Goal: Task Accomplishment & Management: Manage account settings

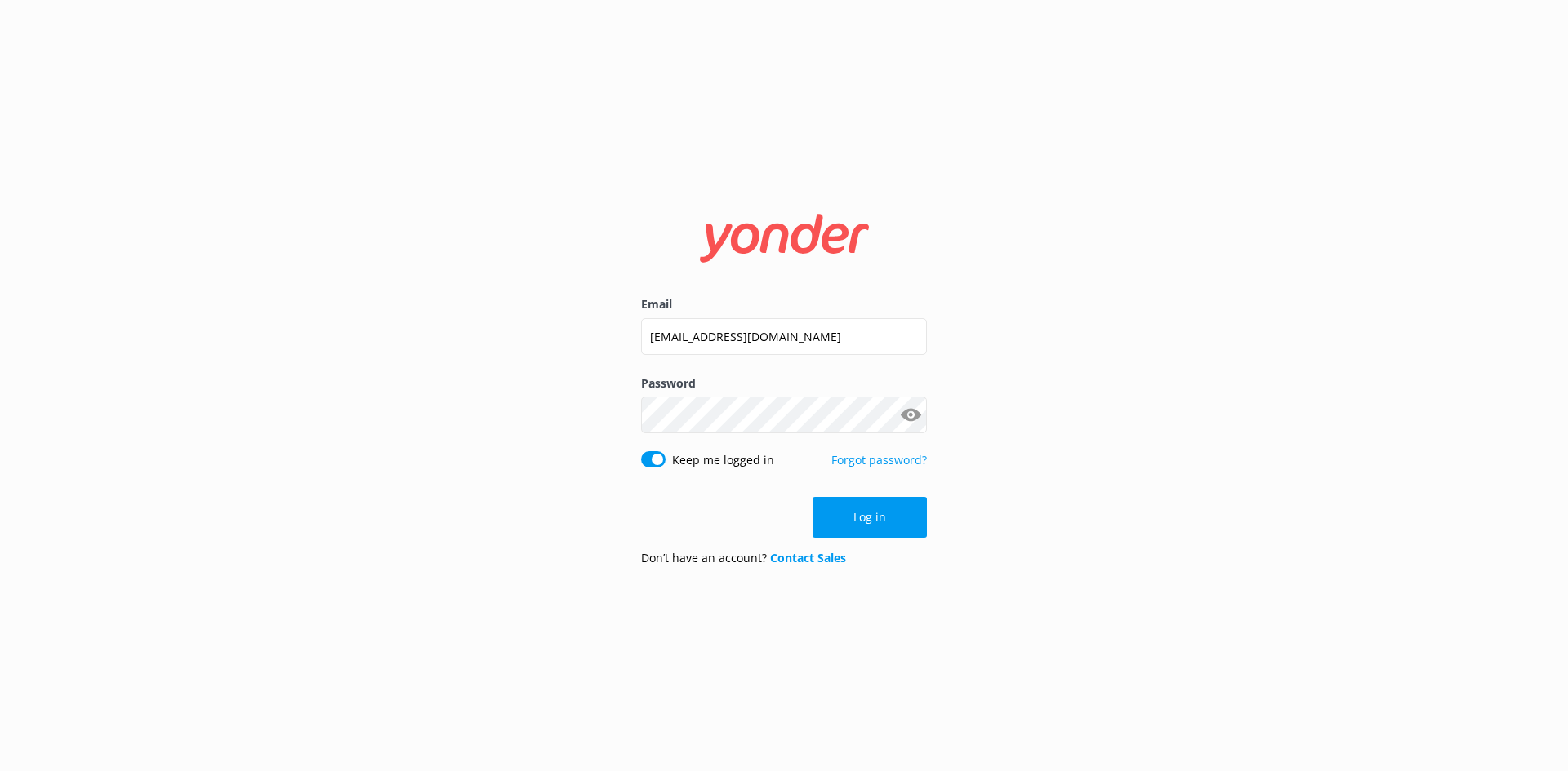
click at [859, 508] on button "Log in" at bounding box center [869, 517] width 115 height 41
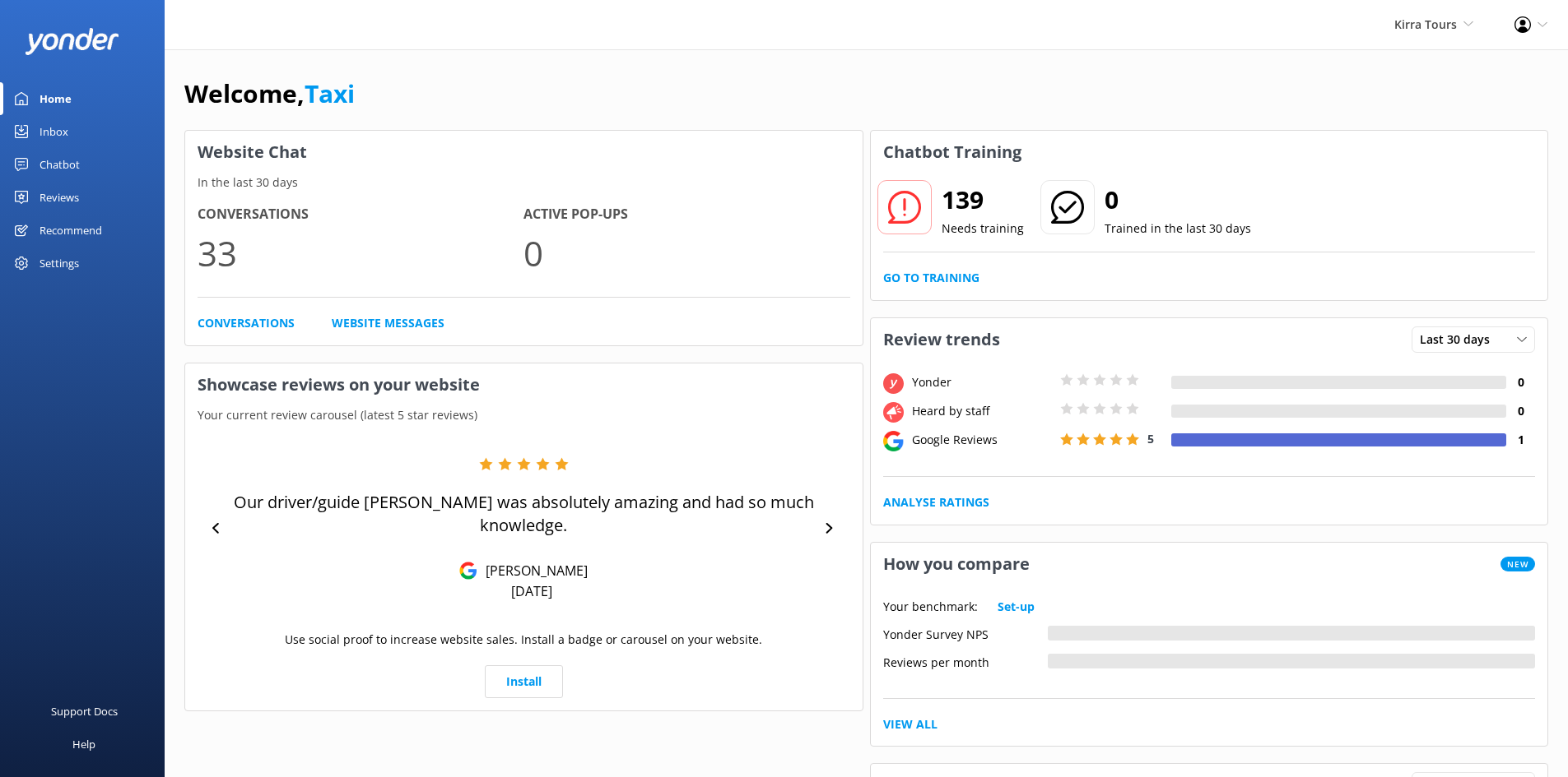
click at [71, 131] on link "Inbox" at bounding box center [82, 131] width 165 height 33
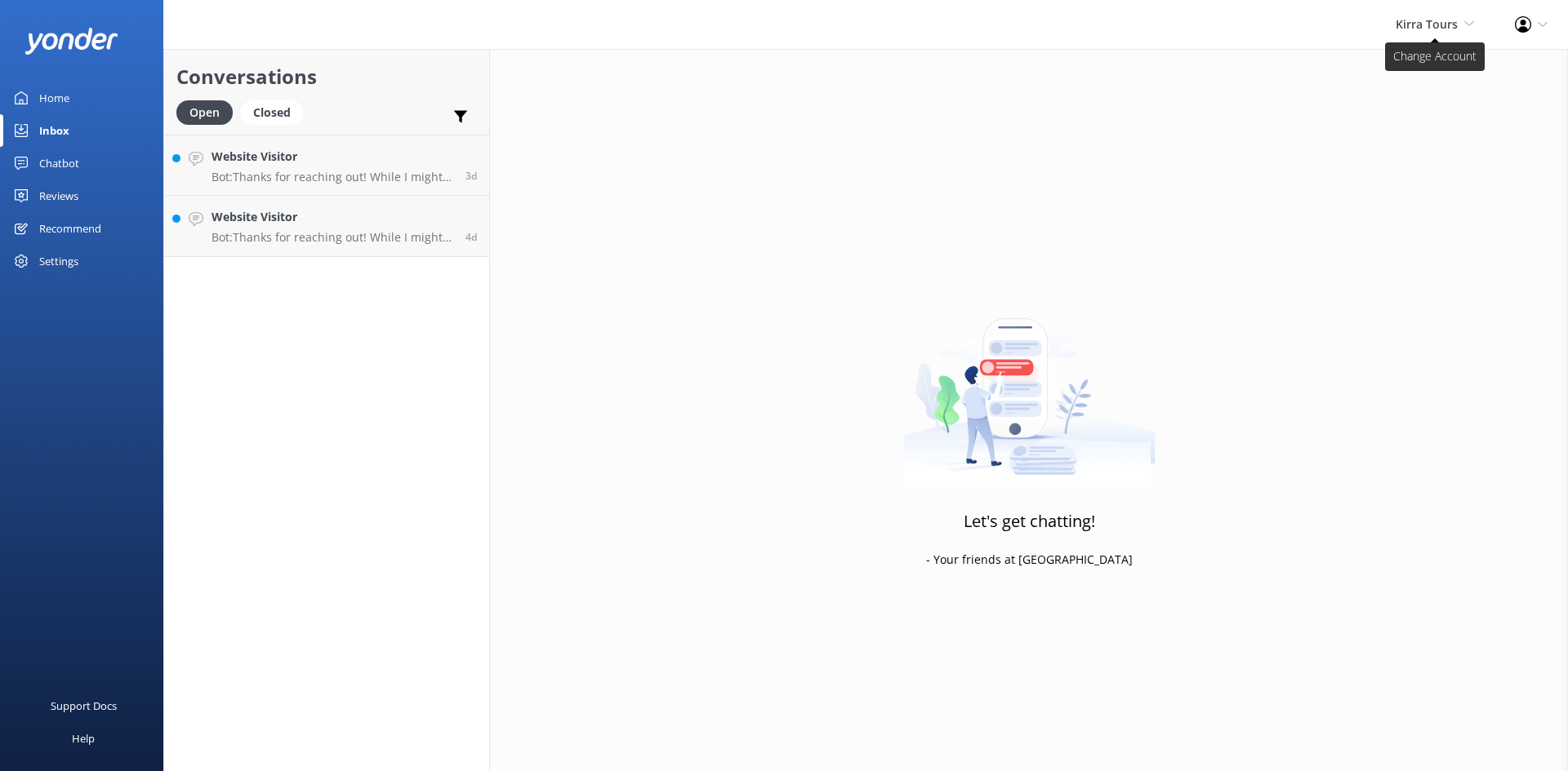
click at [1457, 24] on span "Kirra Tours" at bounding box center [1426, 24] width 62 height 16
click at [1360, 66] on link "Stray" at bounding box center [1413, 70] width 164 height 39
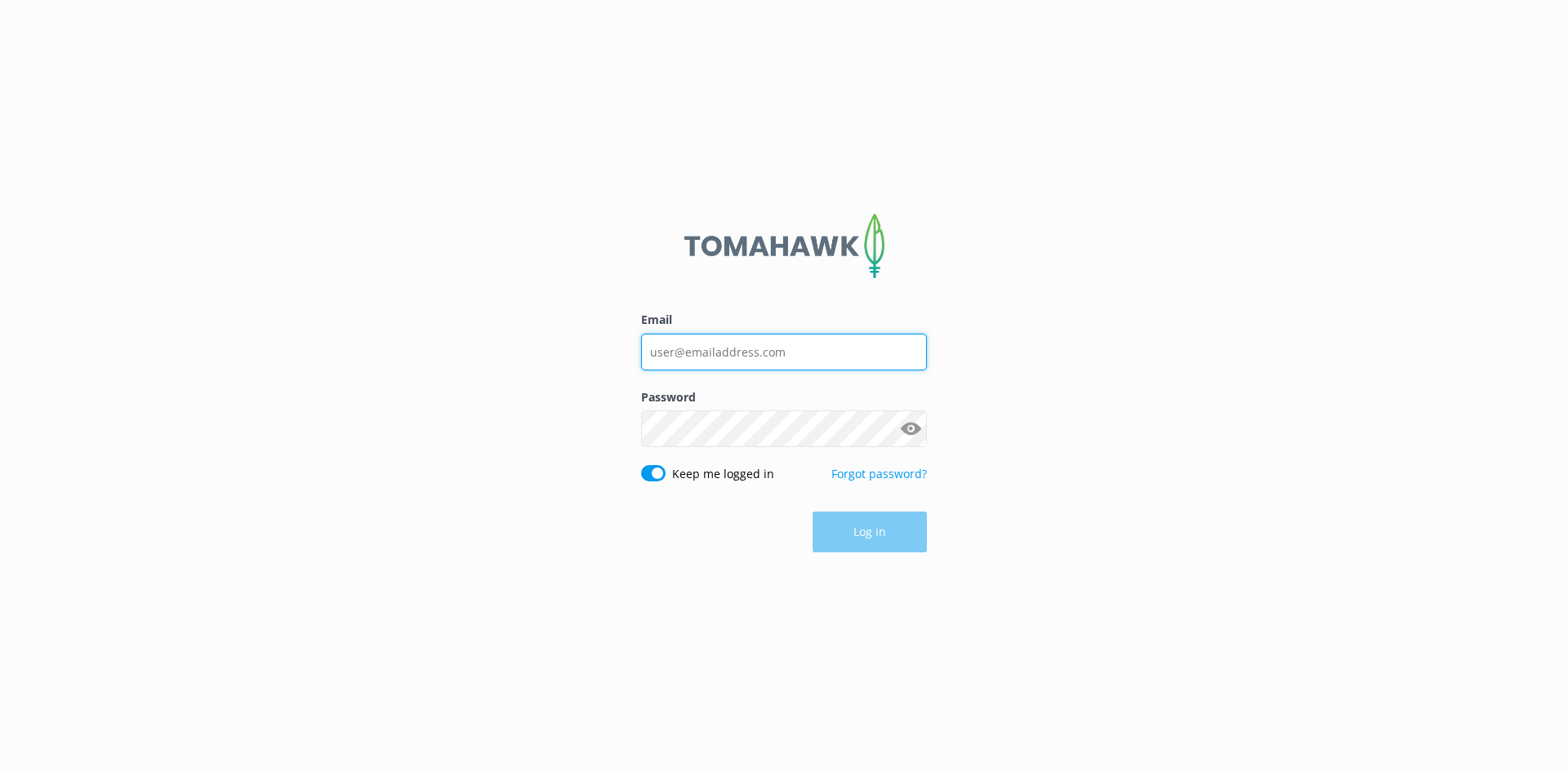
click at [711, 344] on input "Email" at bounding box center [784, 352] width 286 height 37
type input "[EMAIL_ADDRESS][DOMAIN_NAME]"
click at [875, 525] on button "Log in" at bounding box center [869, 532] width 115 height 41
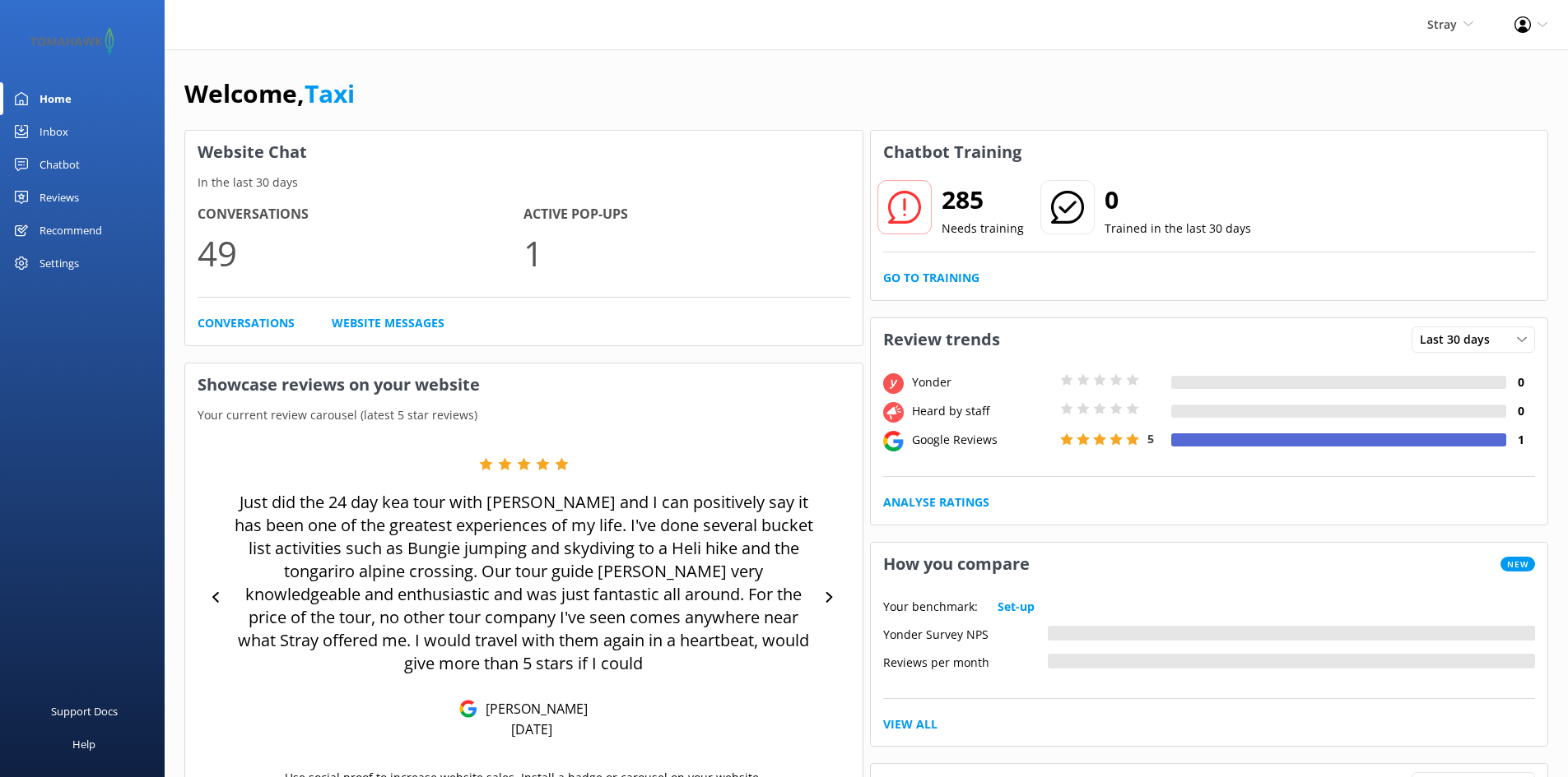
scroll to position [137, 0]
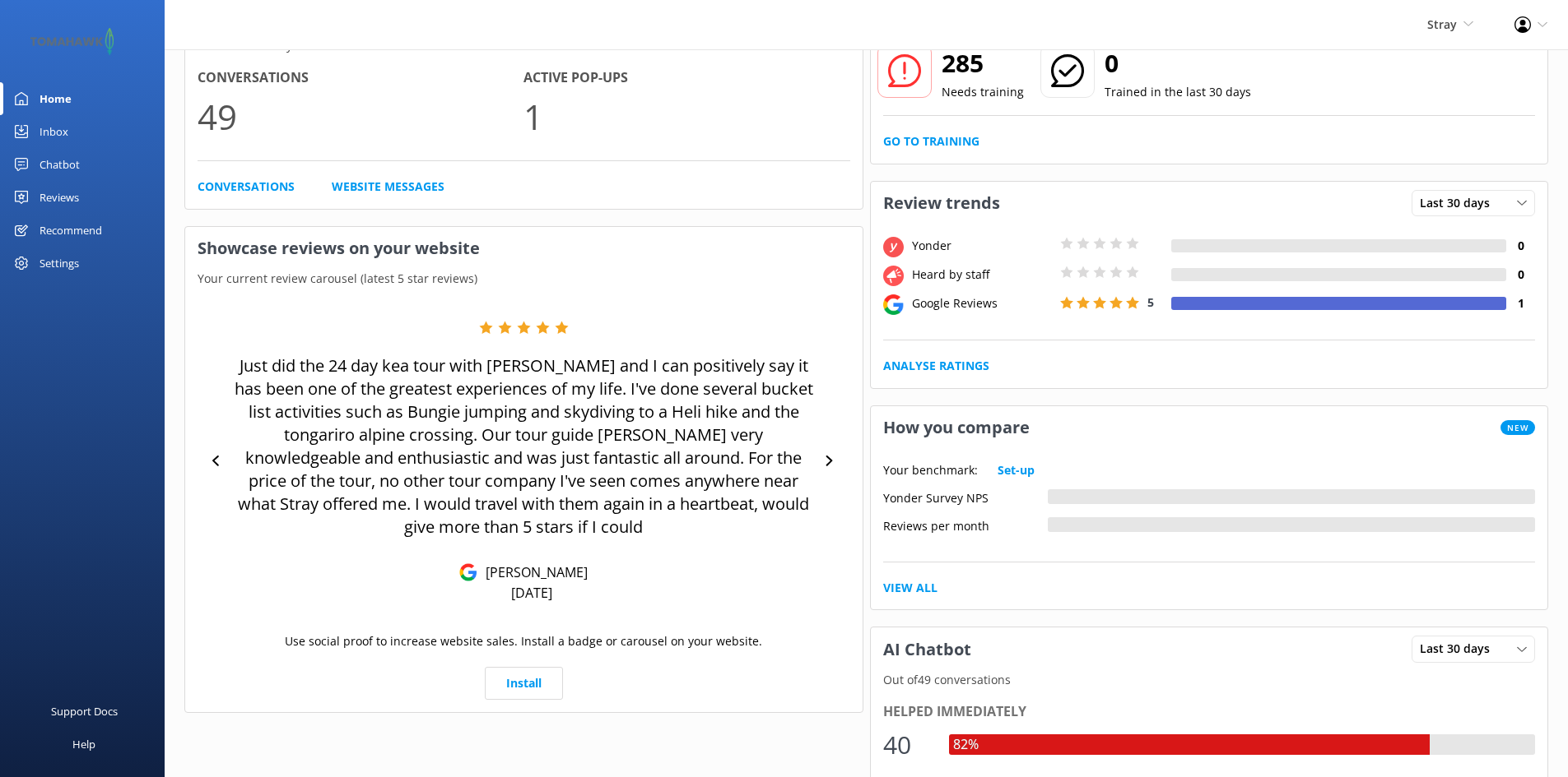
click at [56, 127] on div "Inbox" at bounding box center [54, 131] width 29 height 33
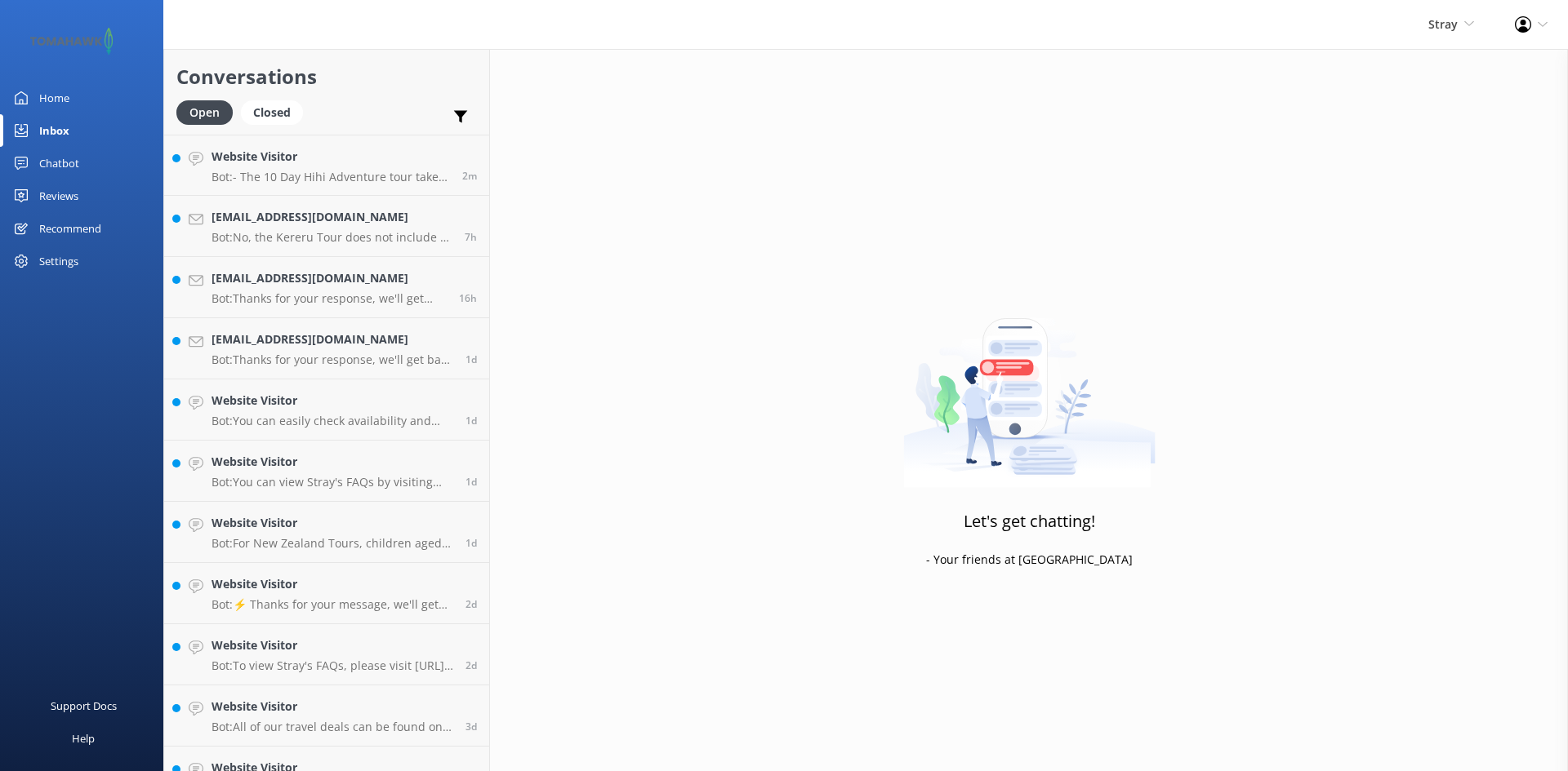
click at [63, 88] on div "Home" at bounding box center [54, 97] width 31 height 32
